Goal: Transaction & Acquisition: Purchase product/service

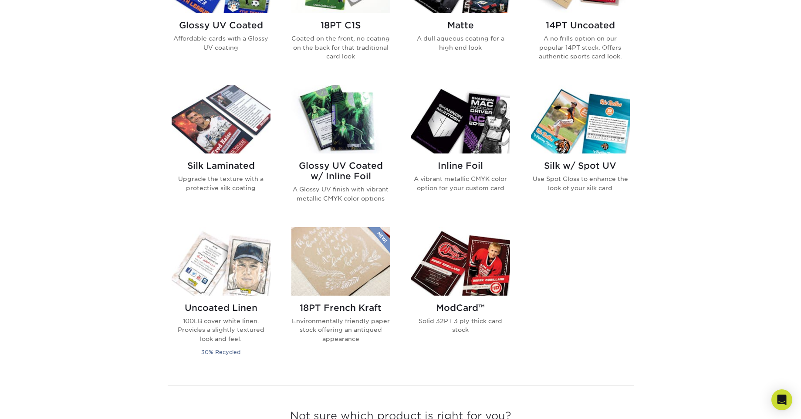
scroll to position [492, 0]
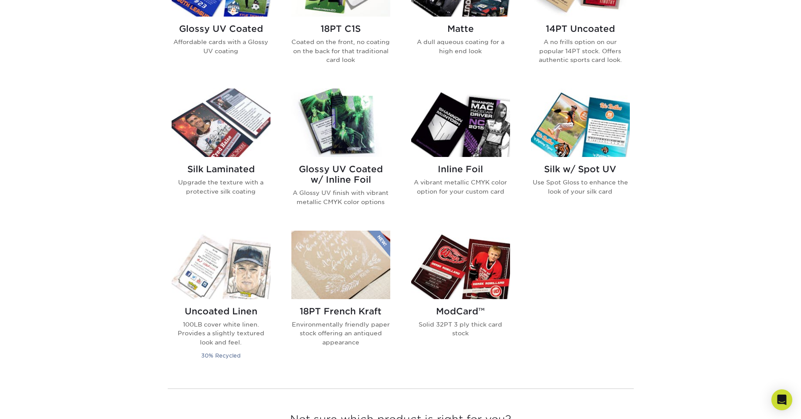
click at [347, 139] on img at bounding box center [340, 122] width 99 height 68
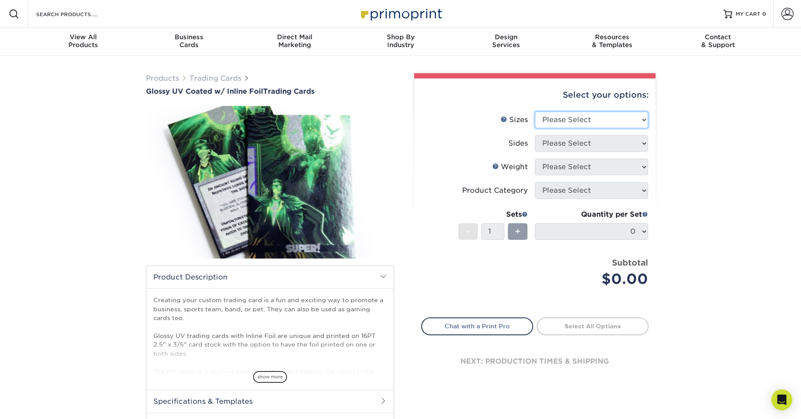
select select "2.50x3.50"
click at [535, 112] on select "Please Select 2.5" x 3.5"" at bounding box center [591, 120] width 113 height 17
select select "e9e9dfb3-fba1-4d60-972c-fd9ca5904d33"
click at [535, 135] on select "Please Select Print Both Sides - Foil Back Only Print Both Sides - Foil Both Si…" at bounding box center [591, 143] width 113 height 17
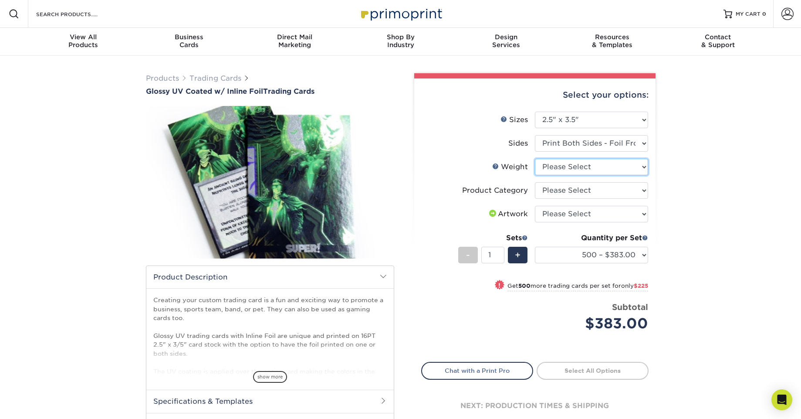
select select "16PT"
click at [535, 159] on select "Please Select 16PT" at bounding box center [591, 167] width 113 height 17
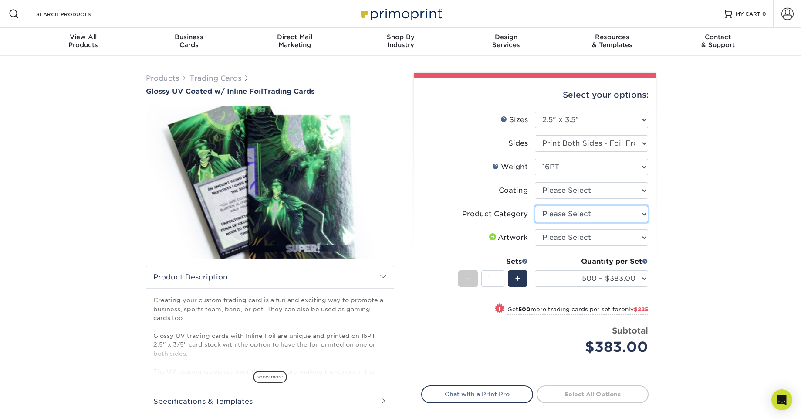
select select "c2f9bce9-36c2-409d-b101-c29d9d031e18"
click at [535, 206] on select "Please Select Trading Cards" at bounding box center [591, 214] width 113 height 17
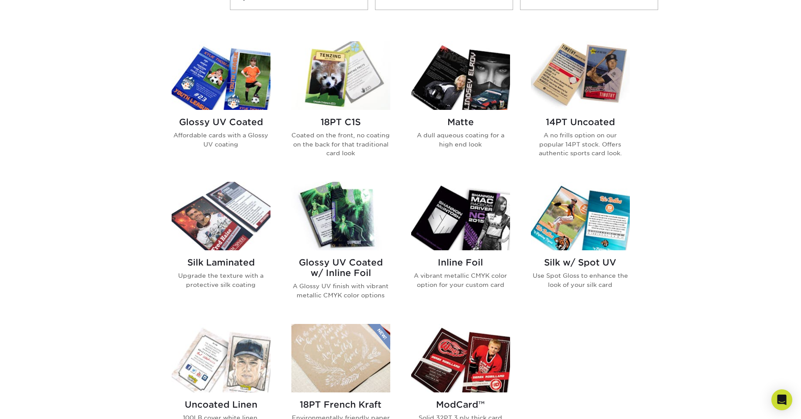
scroll to position [402, 0]
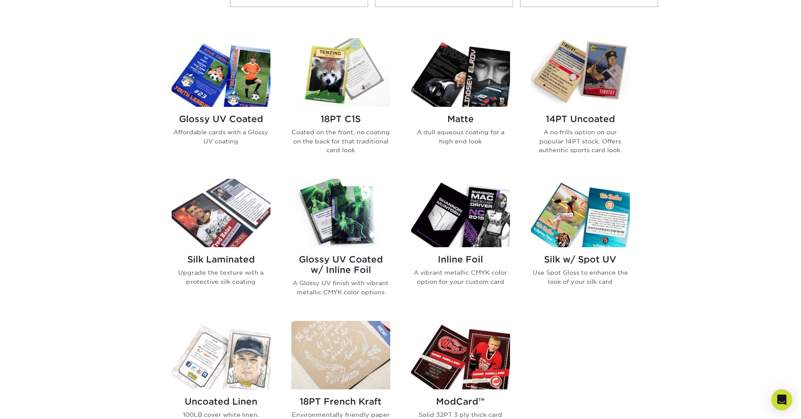
click at [230, 119] on h2 "Glossy UV Coated" at bounding box center [221, 119] width 99 height 10
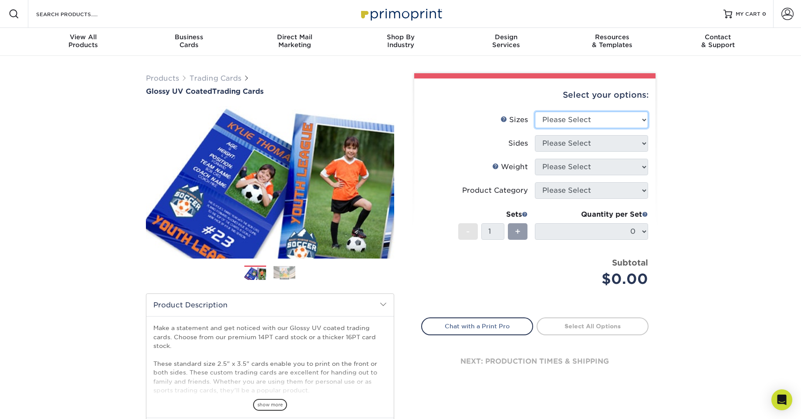
select select "2.50x3.50"
click at [535, 112] on select "Please Select 2.5" x 3.5"" at bounding box center [591, 120] width 113 height 17
select select "13abbda7-1d64-4f25-8bb2-c179b224825d"
click at [535, 135] on select "Please Select Print Both Sides Print Front Only" at bounding box center [591, 143] width 113 height 17
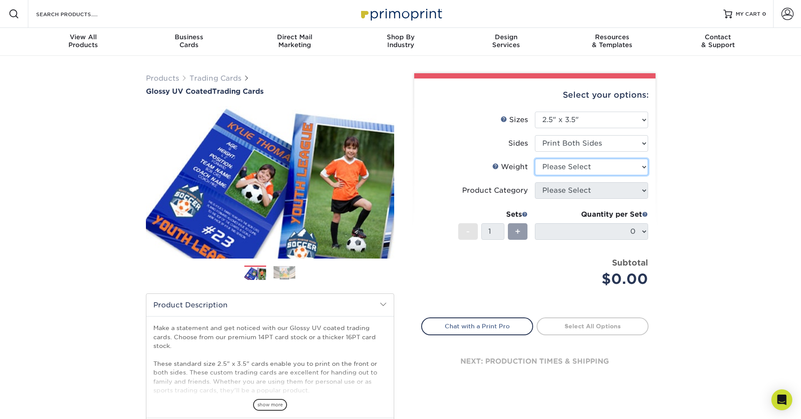
select select "14PT"
click at [535, 159] on select "Please Select 16PT 14PT 18PT C1S" at bounding box center [591, 167] width 113 height 17
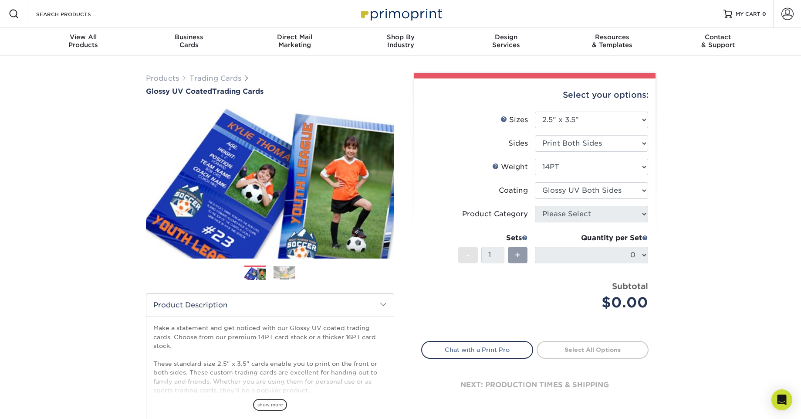
click at [535, 182] on select at bounding box center [591, 190] width 113 height 17
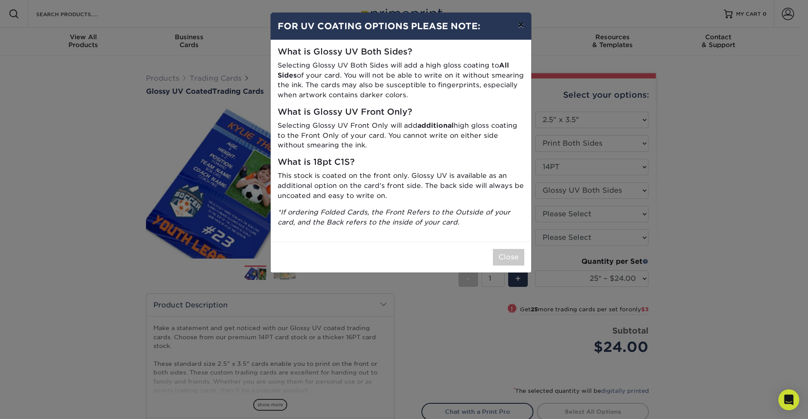
click at [521, 25] on button "×" at bounding box center [521, 25] width 20 height 24
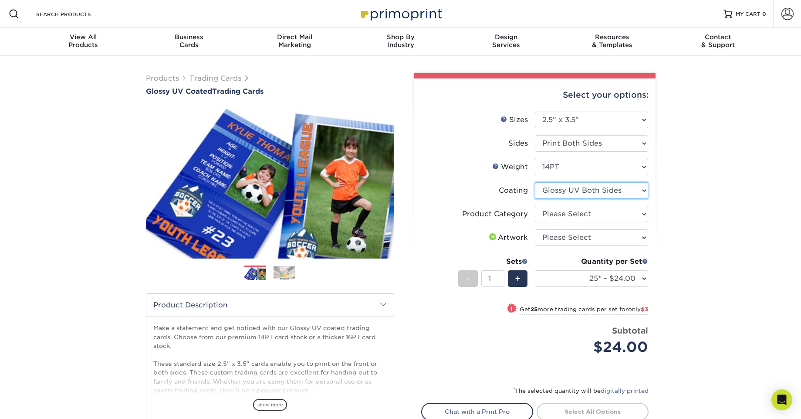
select select "1e8116af-acfc-44b1-83dc-8181aa338834"
click at [535, 182] on select at bounding box center [591, 190] width 113 height 17
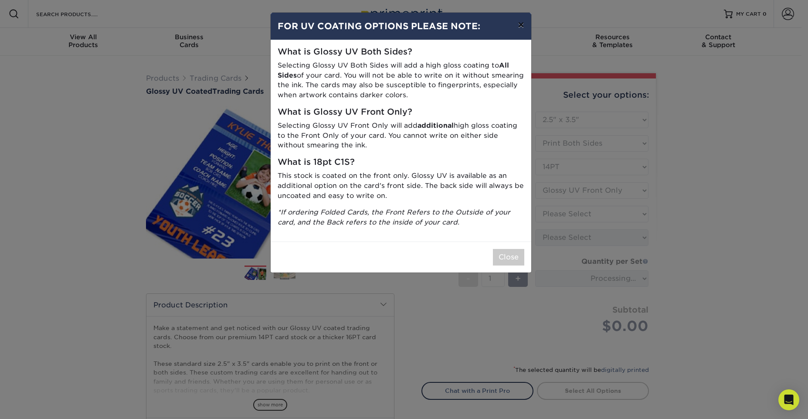
click at [519, 28] on button "×" at bounding box center [521, 25] width 20 height 24
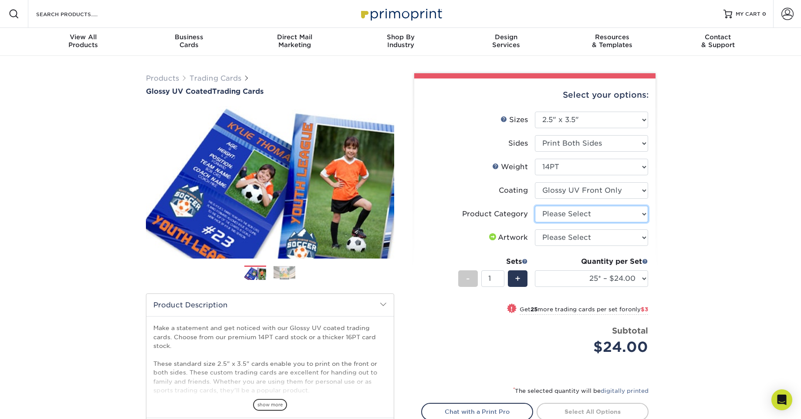
select select "c2f9bce9-36c2-409d-b101-c29d9d031e18"
click at [535, 206] on select "Please Select Trading Cards" at bounding box center [591, 214] width 113 height 17
select select "upload"
click at [535, 229] on select "Please Select I will upload files I need a design - $100" at bounding box center [591, 237] width 113 height 17
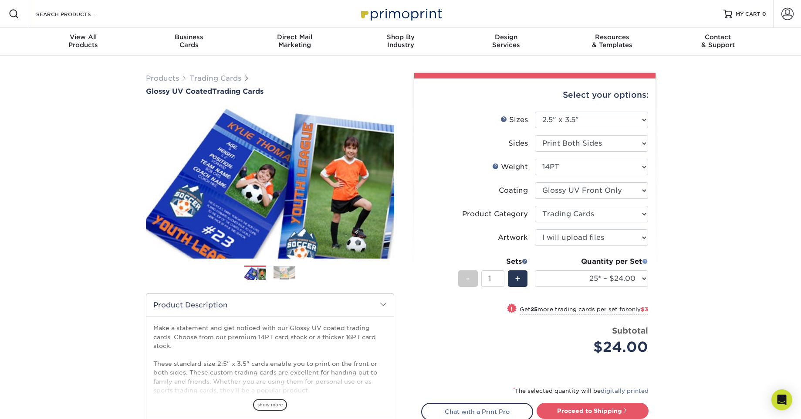
click at [644, 264] on span at bounding box center [645, 261] width 6 height 6
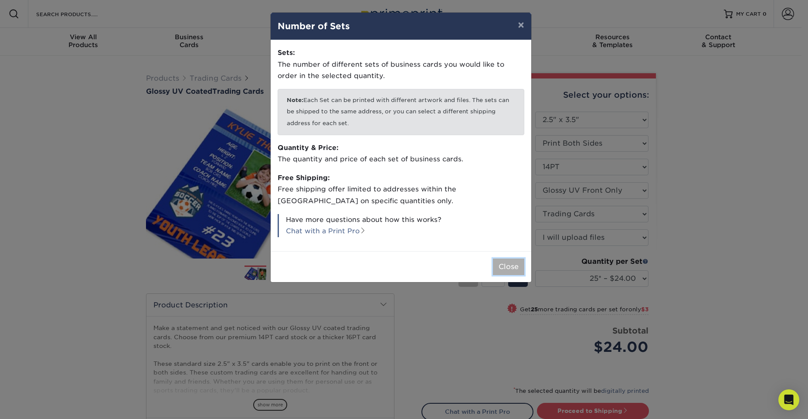
click at [508, 262] on button "Close" at bounding box center [508, 266] width 31 height 17
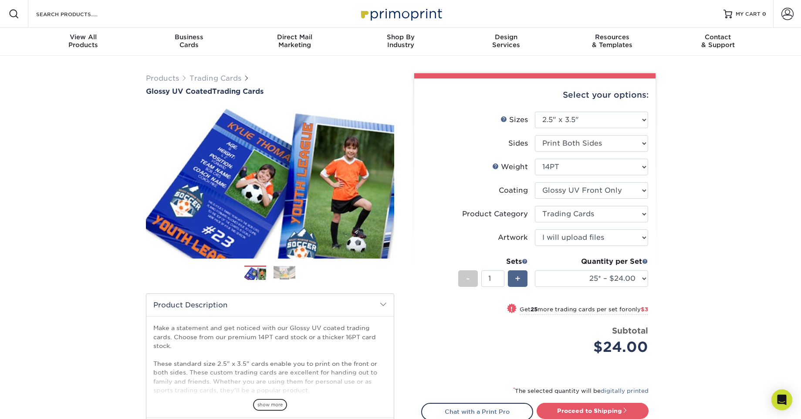
click at [522, 281] on div "+" at bounding box center [518, 278] width 20 height 17
type input "2"
